Goal: Task Accomplishment & Management: Use online tool/utility

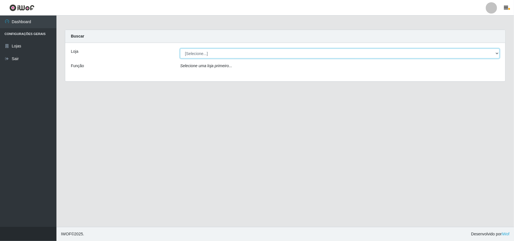
click at [243, 49] on select "[Selecione...] Bemais Supermercados - B11 Manaíra" at bounding box center [340, 54] width 320 height 10
select select "409"
click at [180, 49] on select "[Selecione...] Bemais Supermercados - B11 Manaíra" at bounding box center [340, 54] width 320 height 10
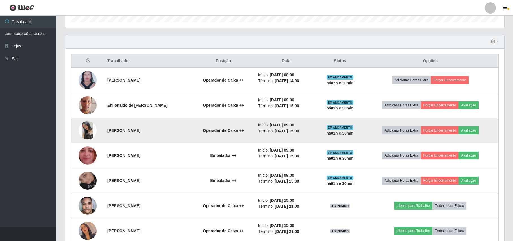
scroll to position [188, 0]
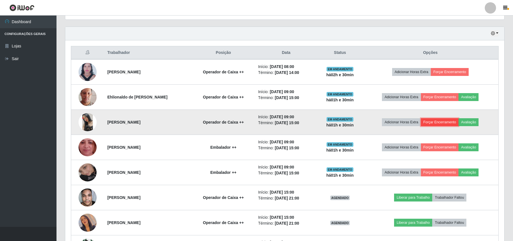
click at [450, 125] on button "Forçar Encerramento" at bounding box center [440, 122] width 38 height 8
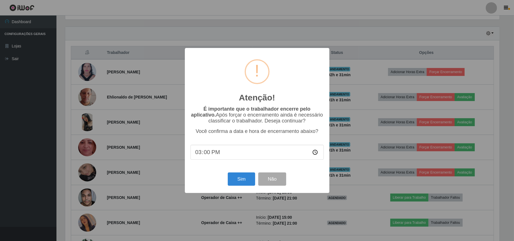
click at [375, 137] on div "Atenção! × É importante que o trabalhador encerre pelo aplicativo. Após forçar …" at bounding box center [257, 120] width 514 height 241
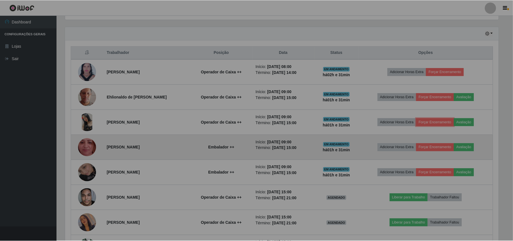
scroll to position [118, 439]
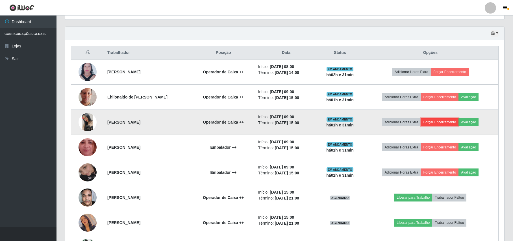
click at [442, 122] on button "Forçar Encerramento" at bounding box center [440, 122] width 38 height 8
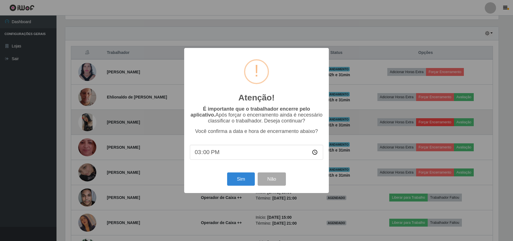
scroll to position [118, 435]
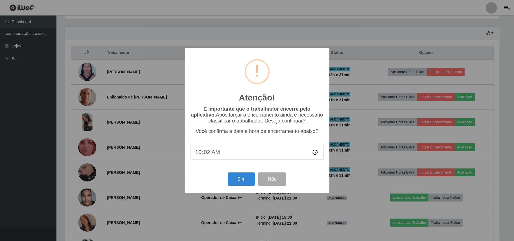
type input "10:25"
click at [240, 182] on button "Sim" at bounding box center [241, 179] width 27 height 13
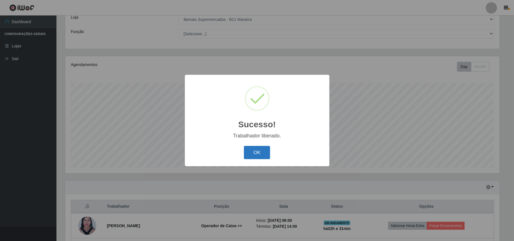
click at [256, 151] on button "OK" at bounding box center [257, 152] width 26 height 13
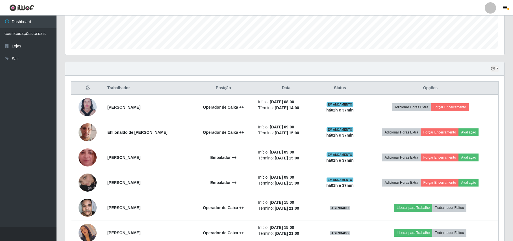
scroll to position [123, 0]
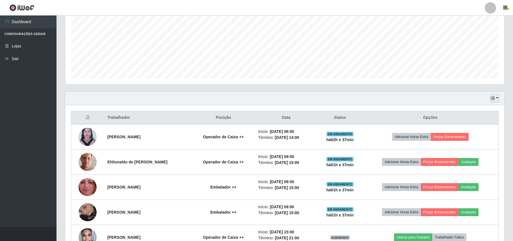
click at [498, 99] on button "button" at bounding box center [495, 98] width 8 height 6
click at [354, 101] on div "Hoje 1 dia 3 dias 1 Semana Não encerrados" at bounding box center [284, 99] width 439 height 14
click at [27, 19] on link "Dashboard" at bounding box center [28, 22] width 57 height 13
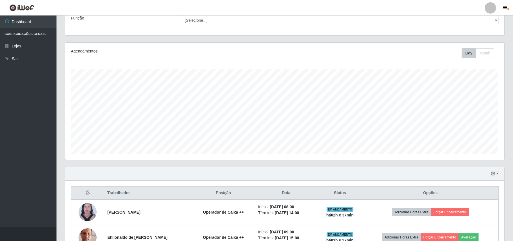
scroll to position [0, 0]
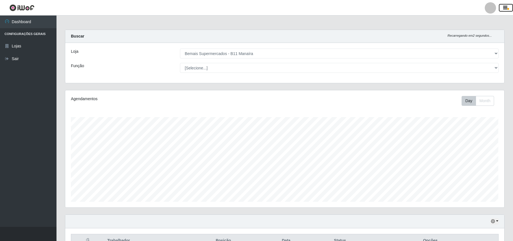
click at [505, 7] on icon "button" at bounding box center [505, 7] width 4 height 5
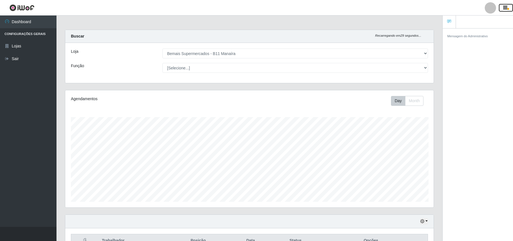
scroll to position [282396, 282146]
click at [499, 6] on button "button" at bounding box center [506, 8] width 14 height 8
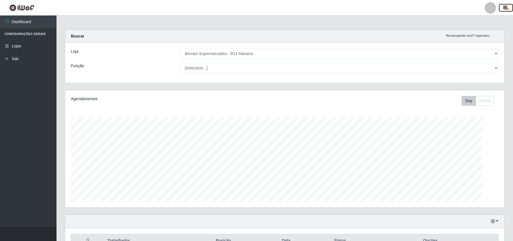
scroll to position [118, 438]
click at [491, 7] on div at bounding box center [490, 7] width 11 height 11
click at [376, 53] on select "[Selecione...] Bemais Supermercados - B11 Manaíra" at bounding box center [339, 54] width 319 height 10
drag, startPoint x: 181, startPoint y: 102, endPoint x: 146, endPoint y: 102, distance: 34.7
click at [180, 102] on div "Agendamentos" at bounding box center [158, 101] width 182 height 10
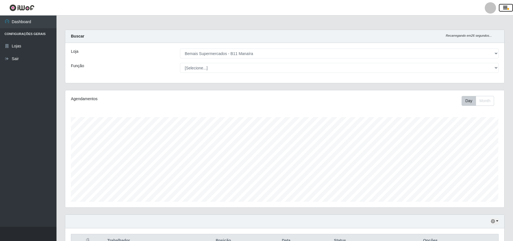
click at [506, 9] on icon "button" at bounding box center [505, 7] width 4 height 5
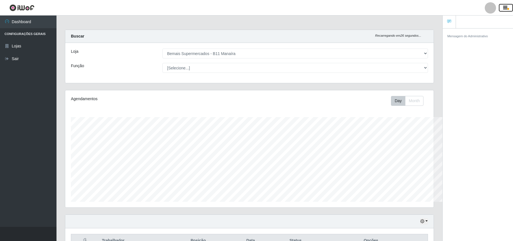
scroll to position [282396, 282146]
click at [490, 8] on div at bounding box center [490, 7] width 11 height 11
click at [483, 19] on button "Perfil" at bounding box center [479, 20] width 51 height 12
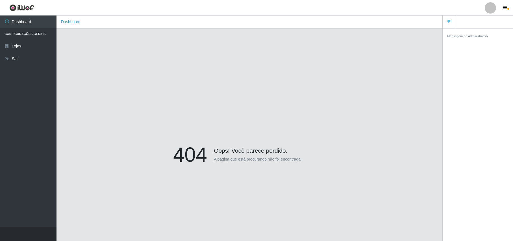
click at [494, 7] on div at bounding box center [490, 7] width 11 height 11
click at [474, 69] on div "Mensagem do Administrativo" at bounding box center [478, 135] width 70 height 215
click at [13, 133] on ul "Dashboard Configurações Gerais Lojas Sair" at bounding box center [28, 122] width 57 height 212
click at [7, 58] on icon at bounding box center [7, 59] width 5 height 4
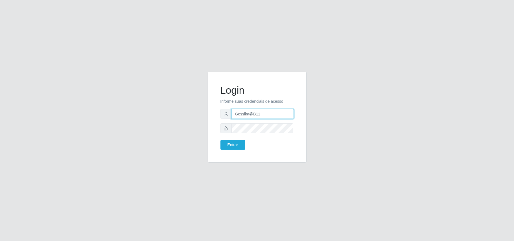
click at [263, 117] on input "Gessika@B11" at bounding box center [263, 114] width 62 height 10
type input "marciel@bemaisb11"
drag, startPoint x: 227, startPoint y: 147, endPoint x: 232, endPoint y: 140, distance: 9.1
click at [230, 144] on button "Entrar" at bounding box center [233, 145] width 25 height 10
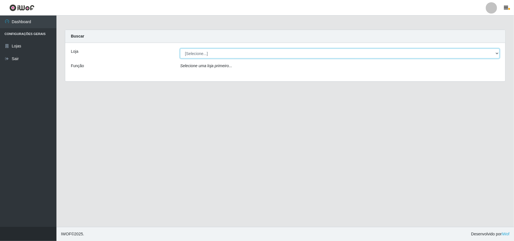
click at [271, 51] on select "[Selecione...] Bemais Supermercados - B11 Manaíra" at bounding box center [340, 54] width 320 height 10
select select "409"
click at [180, 49] on select "[Selecione...] Bemais Supermercados - B11 Manaíra" at bounding box center [340, 54] width 320 height 10
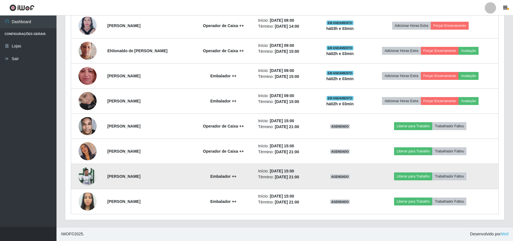
scroll to position [123, 0]
